Goal: Use online tool/utility: Use online tool/utility

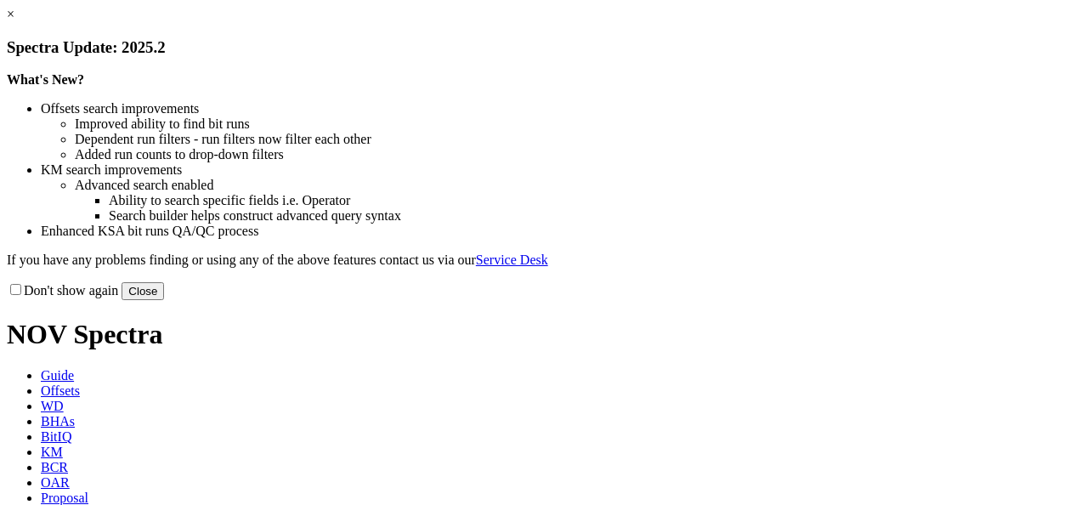
click at [164, 300] on button "Close" at bounding box center [143, 291] width 42 height 18
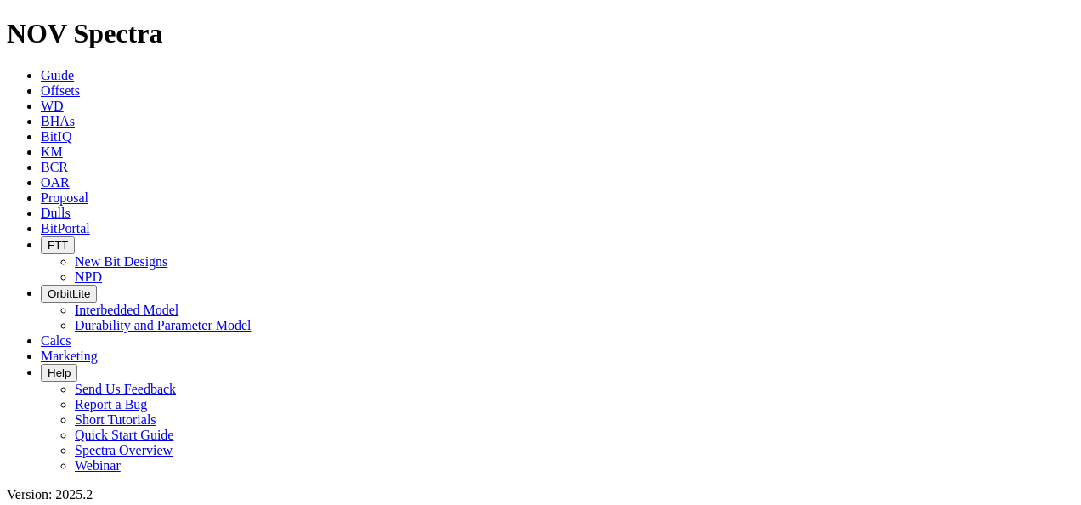
scroll to position [680, 0]
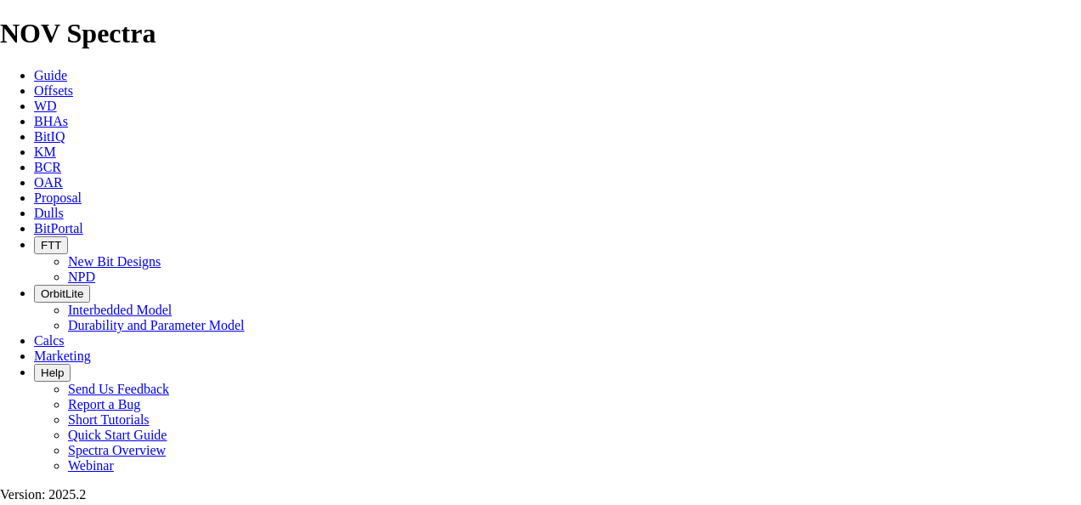
type input "8"
type input "16"
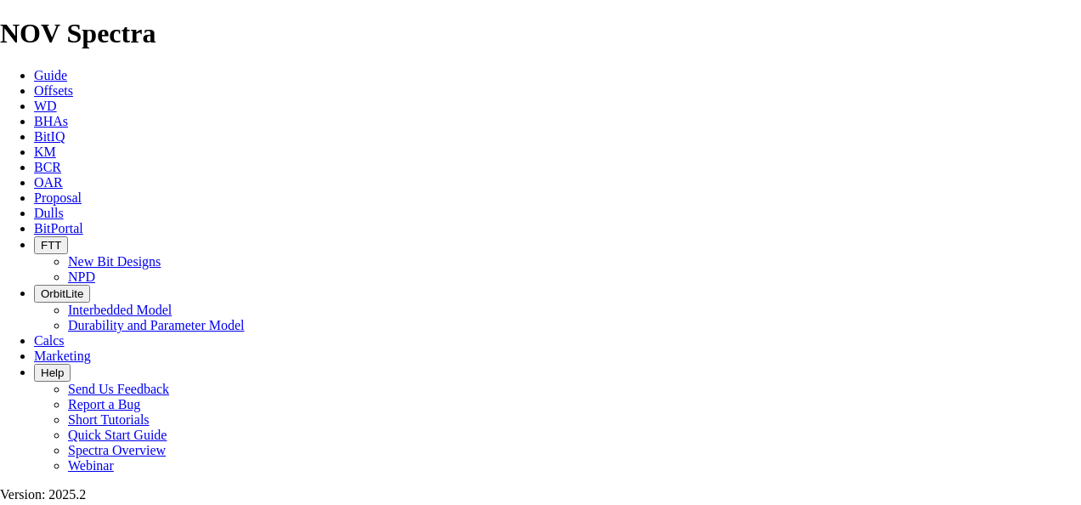
type input "425"
type input "8.7"
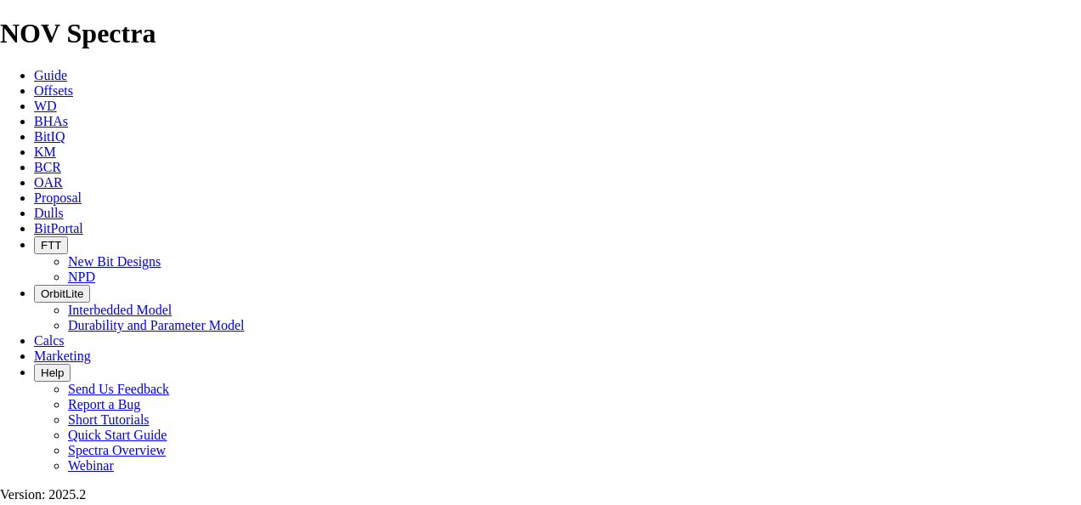
drag, startPoint x: 378, startPoint y: 321, endPoint x: 287, endPoint y: 330, distance: 91.3
type input "3"
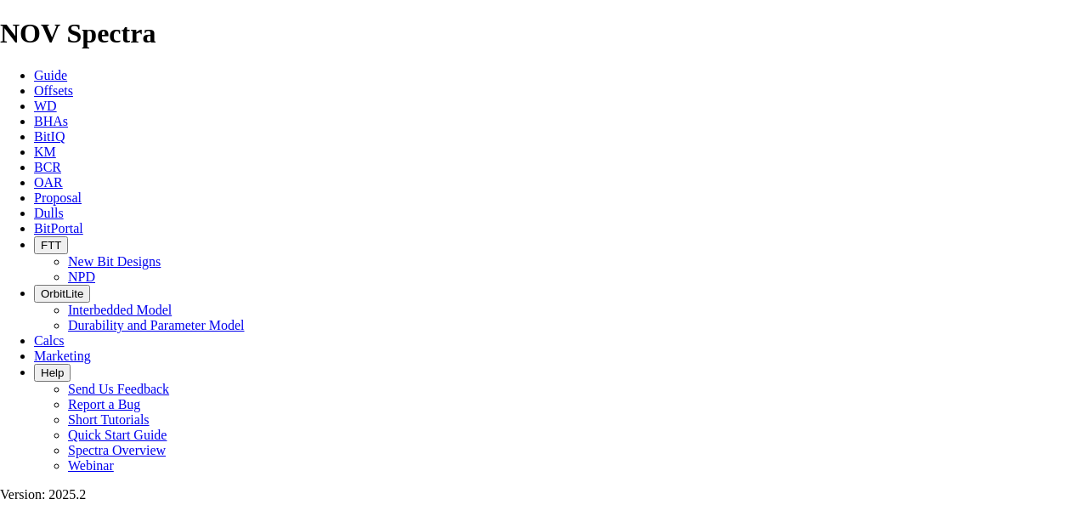
select select "number:18"
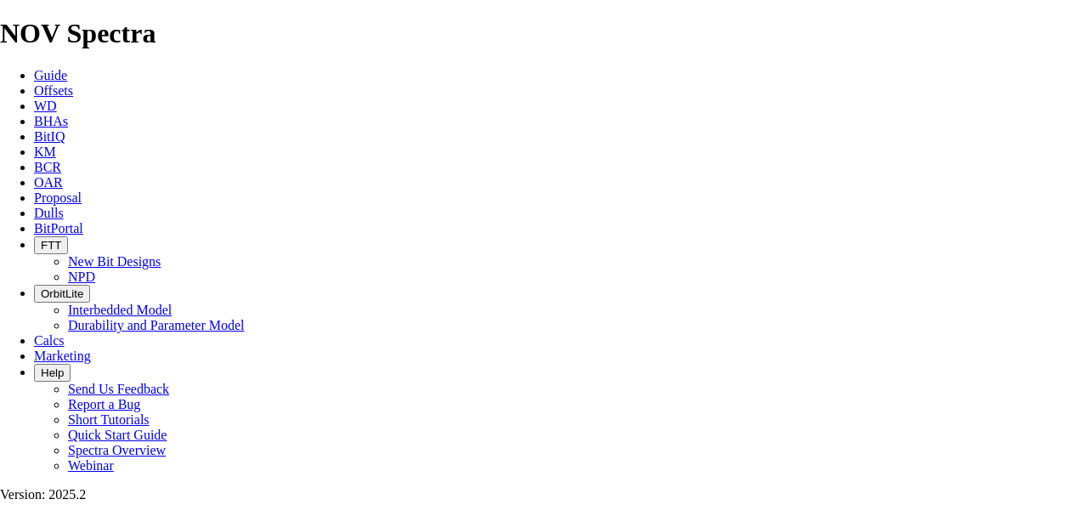
select select "number:16"
drag, startPoint x: 736, startPoint y: 234, endPoint x: 767, endPoint y: 235, distance: 31.4
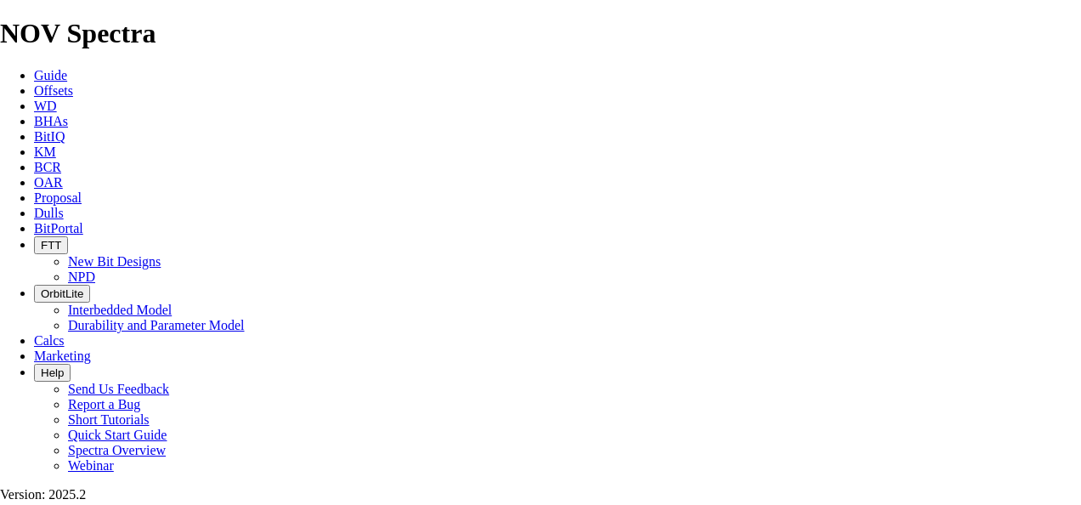
drag, startPoint x: 767, startPoint y: 235, endPoint x: 930, endPoint y: 250, distance: 163.0
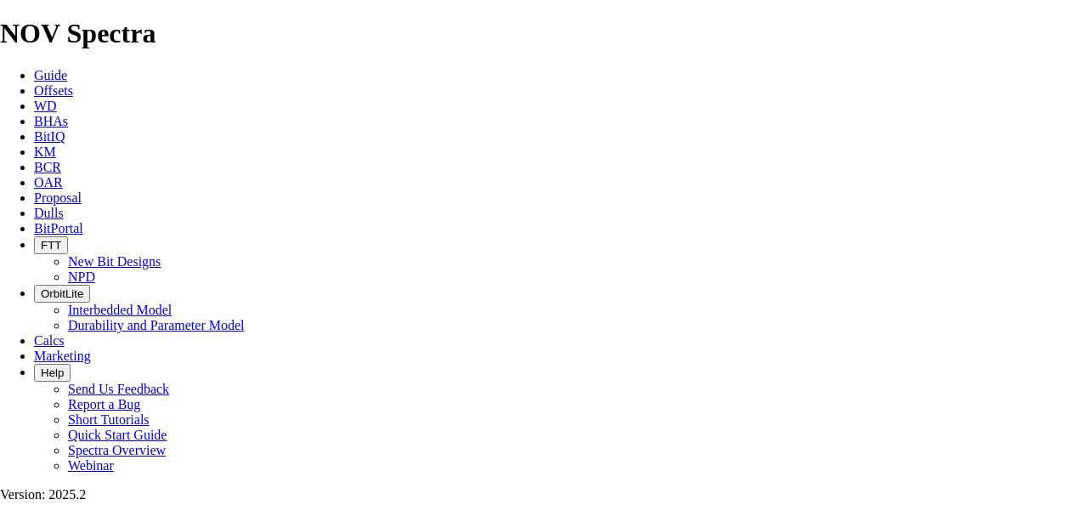
select select "number:18"
drag, startPoint x: 271, startPoint y: 202, endPoint x: 246, endPoint y: 201, distance: 24.7
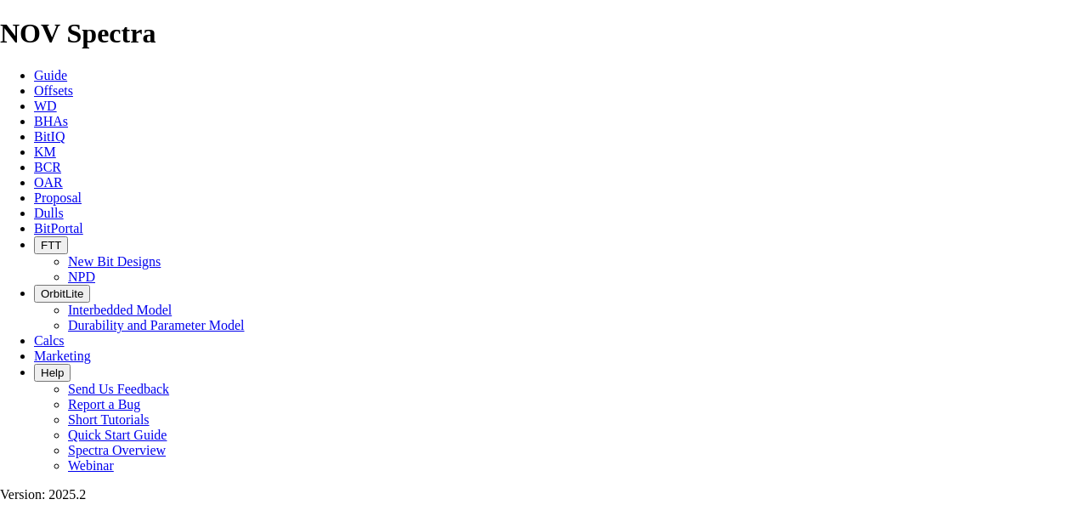
type input "377"
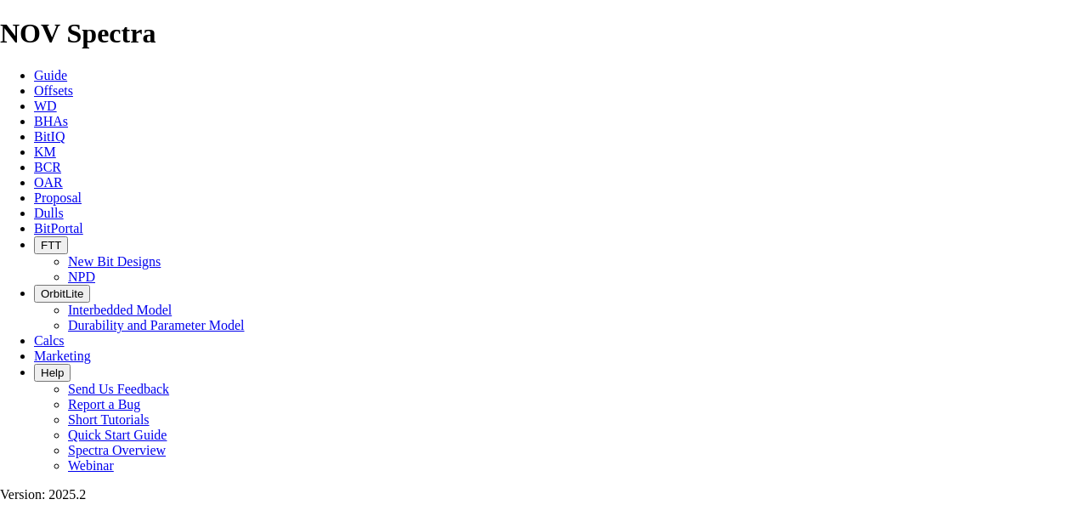
scroll to position [40, 0]
select select "number:18"
drag, startPoint x: 276, startPoint y: 282, endPoint x: 161, endPoint y: 254, distance: 118.1
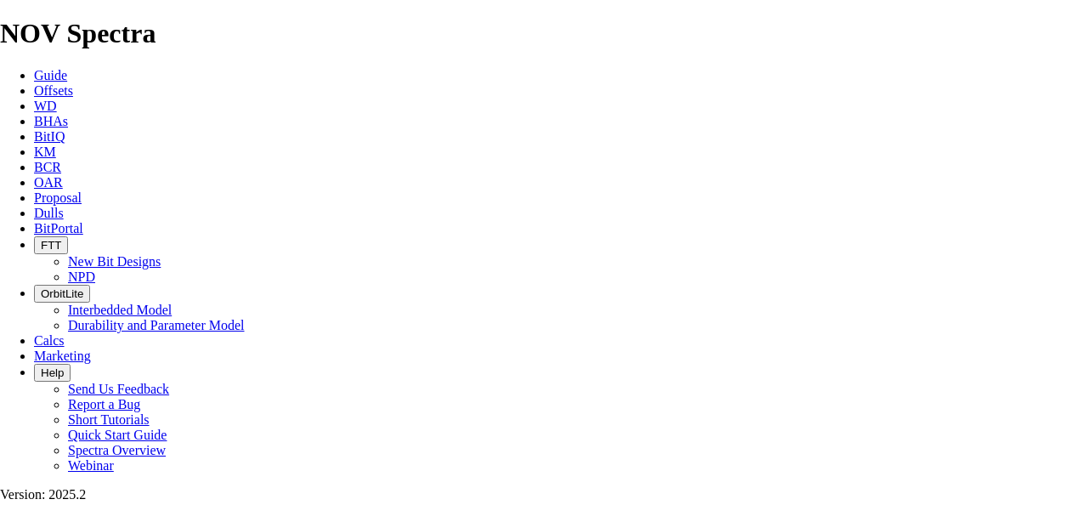
drag, startPoint x: 285, startPoint y: 198, endPoint x: 175, endPoint y: 195, distance: 110.5
type input "374"
